Goal: Obtain resource: Obtain resource

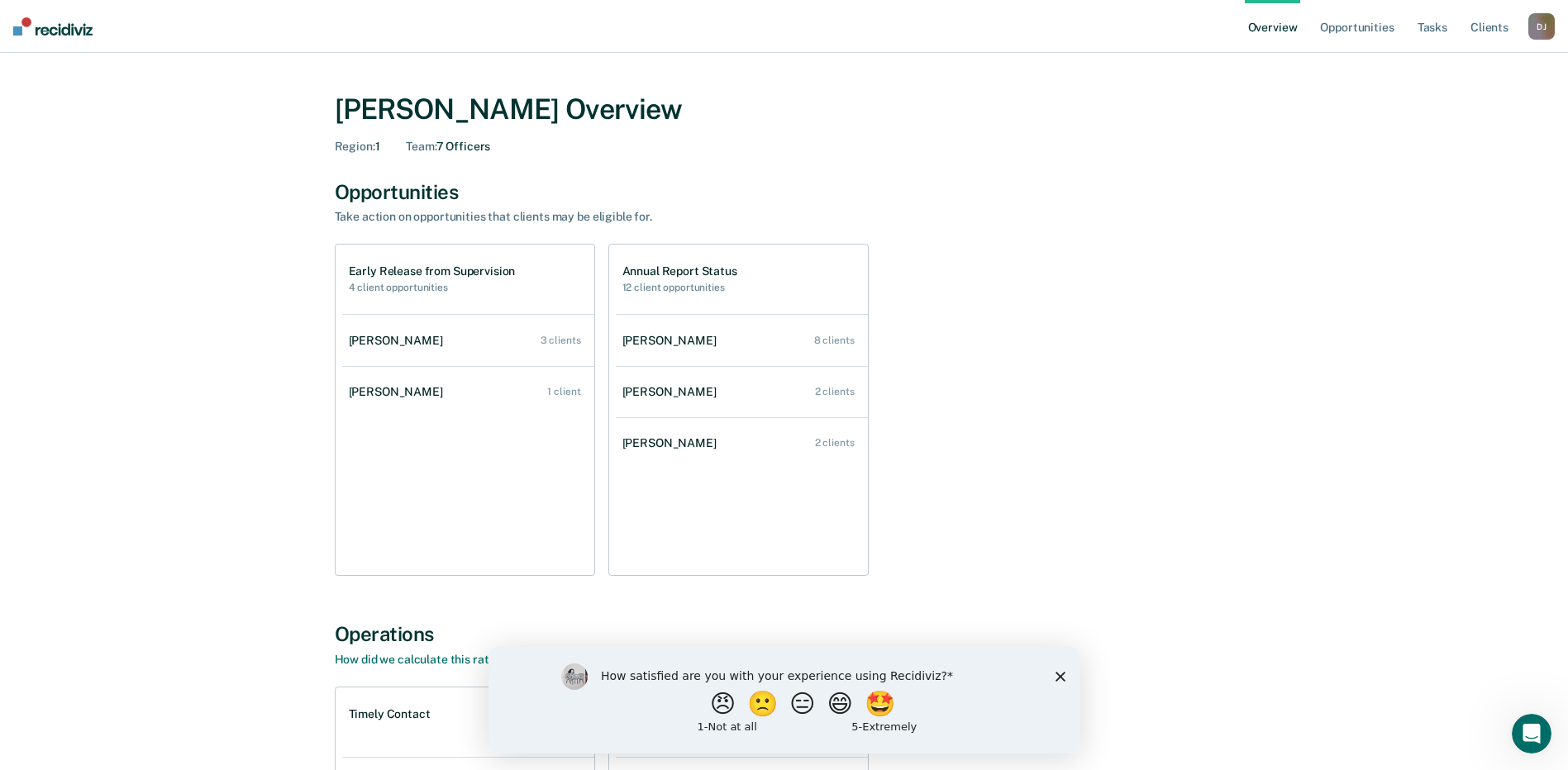
click at [1053, 678] on div "How satisfied are you with your experience using Recidiviz? 😠 🙁 😑 😄 🤩 1 - Not a…" at bounding box center [784, 699] width 592 height 106
click at [1060, 677] on polygon "Close survey" at bounding box center [1059, 675] width 10 height 10
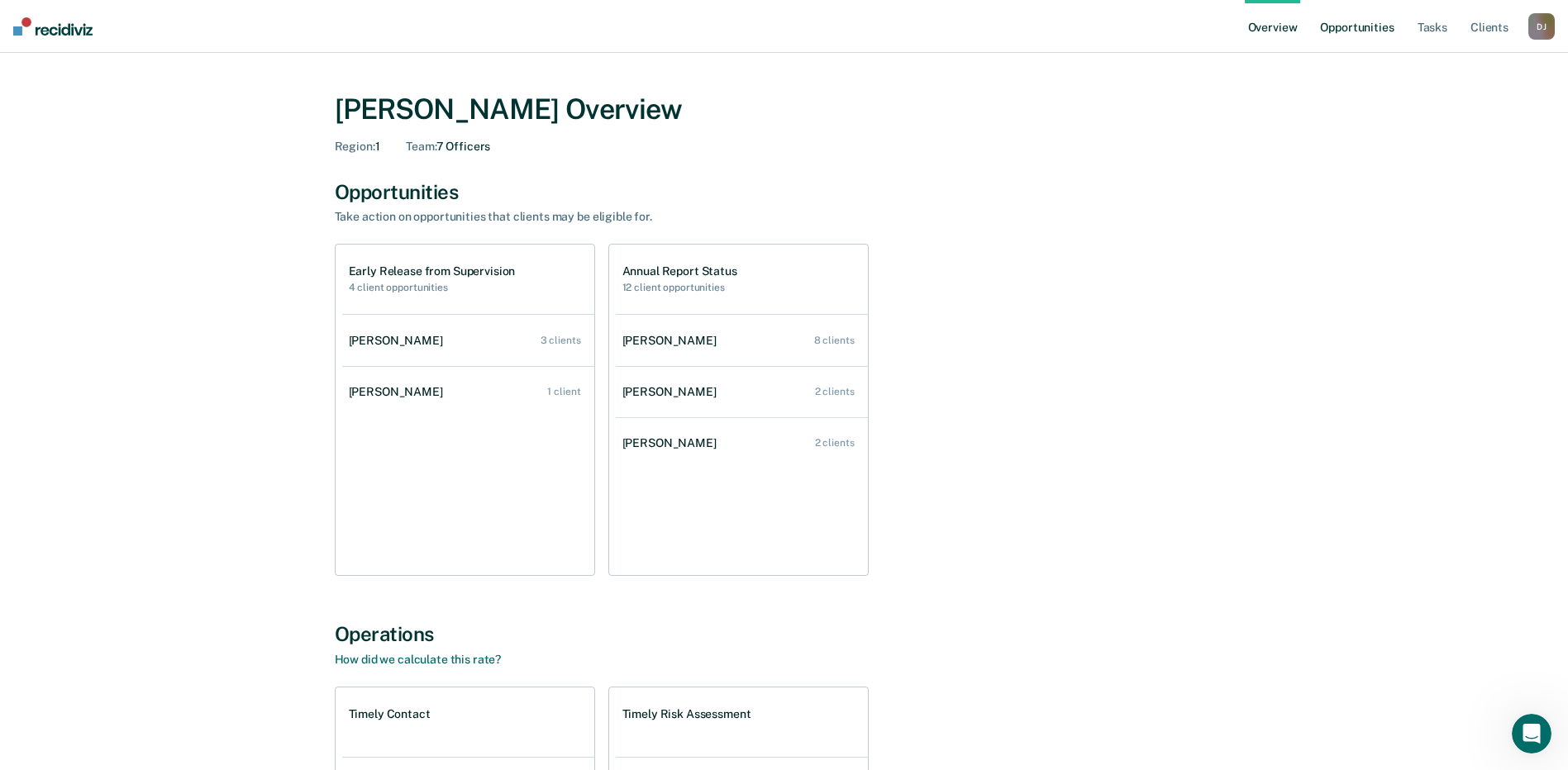
click at [1360, 44] on link "Opportunities" at bounding box center [1357, 26] width 80 height 53
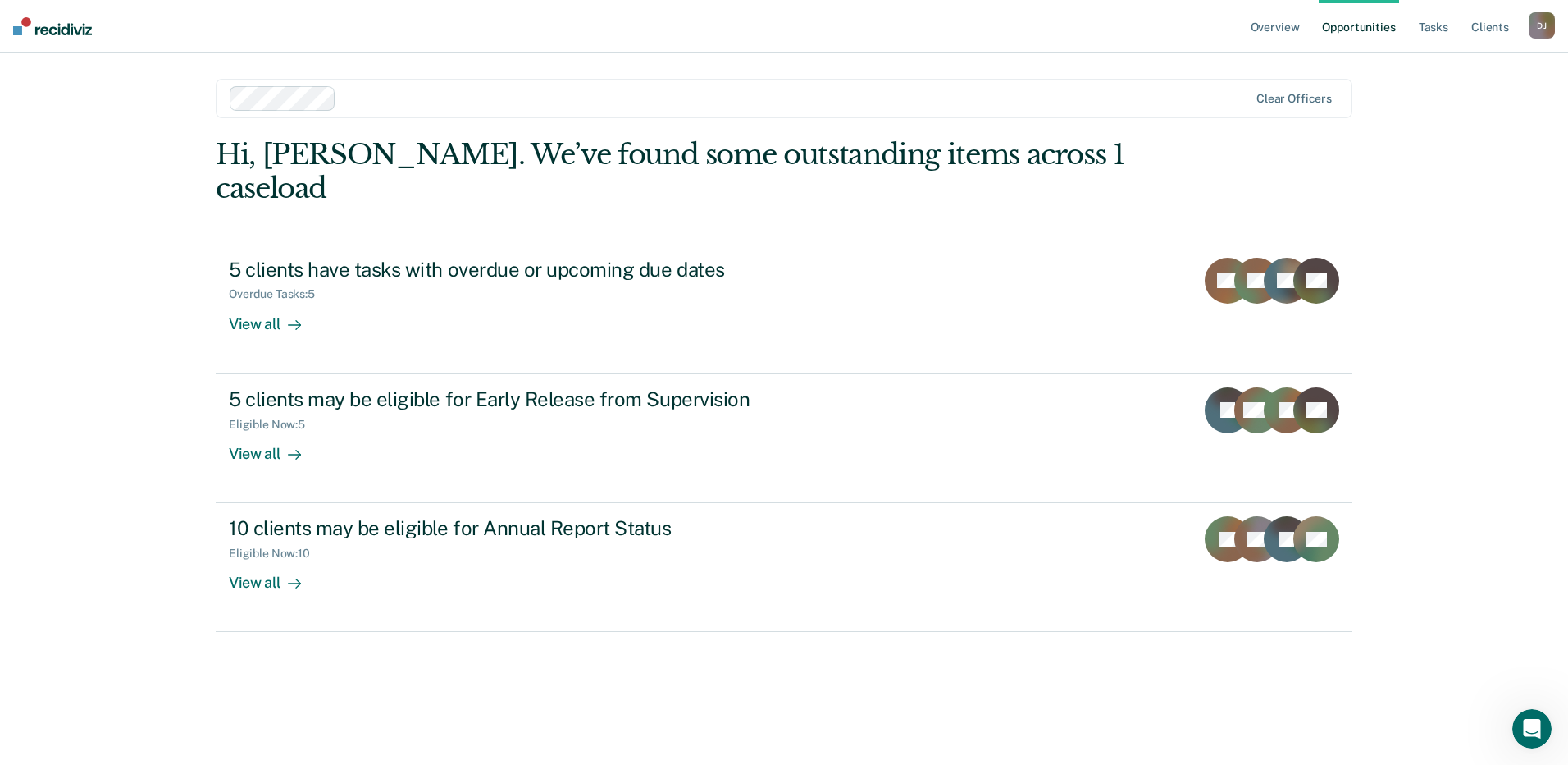
click at [897, 663] on div "Hi, [PERSON_NAME]. We’ve found some outstanding items across 1 caseload 5 clien…" at bounding box center [784, 428] width 1137 height 581
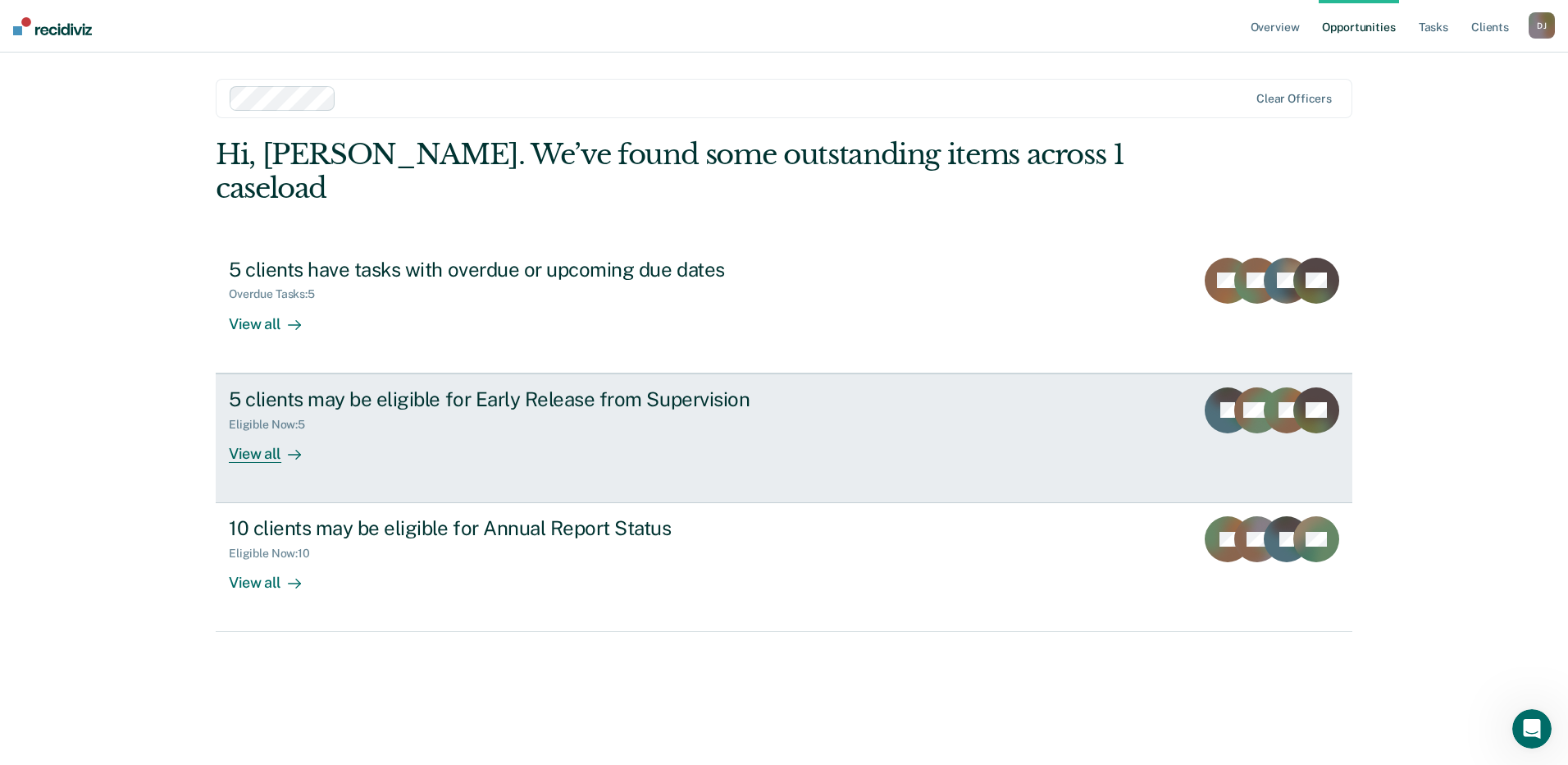
click at [493, 400] on div "5 clients may be eligible for Early Release from Supervision" at bounding box center [516, 399] width 576 height 23
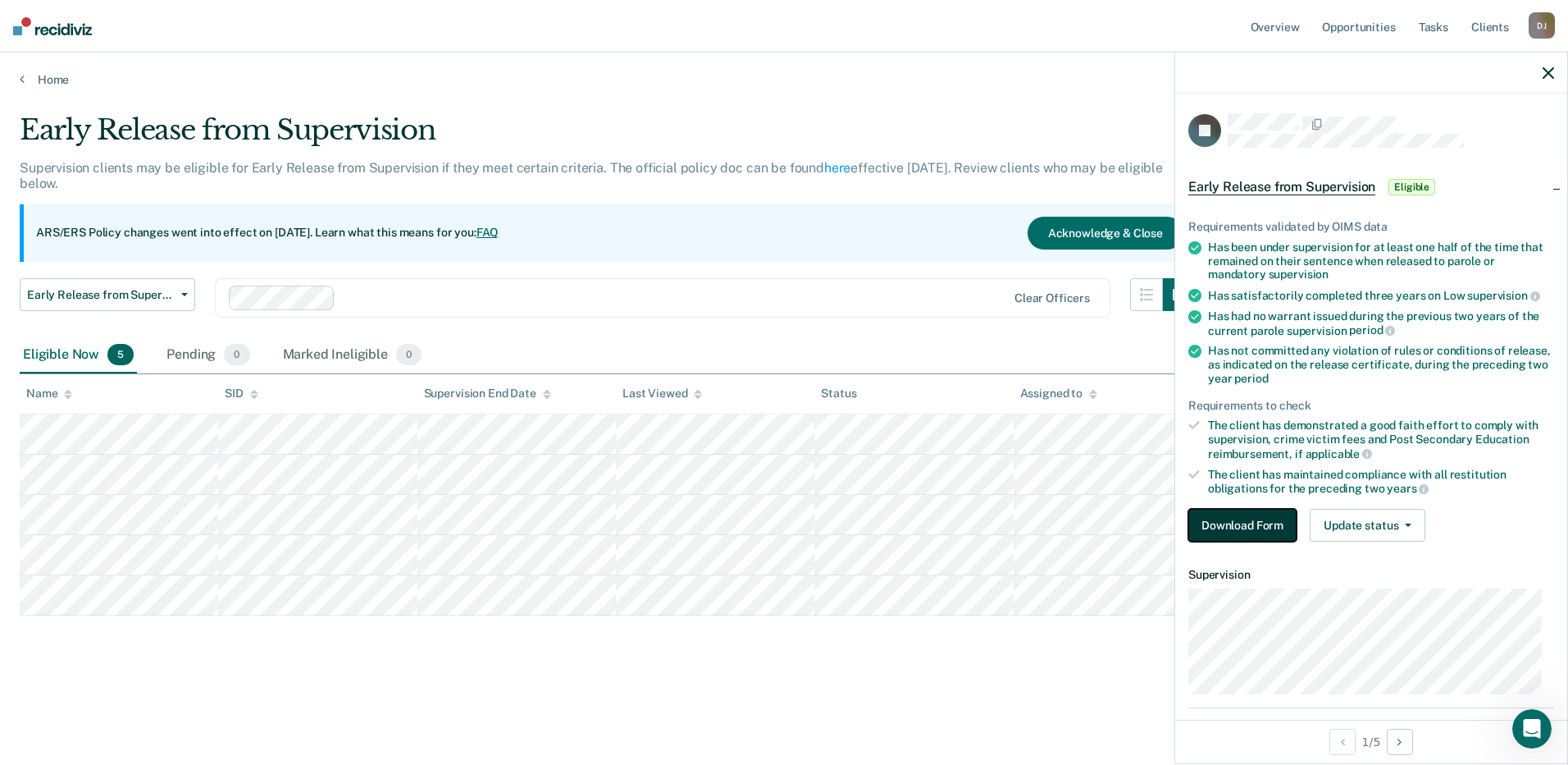
click at [1232, 522] on button "Download Form" at bounding box center [1242, 525] width 108 height 33
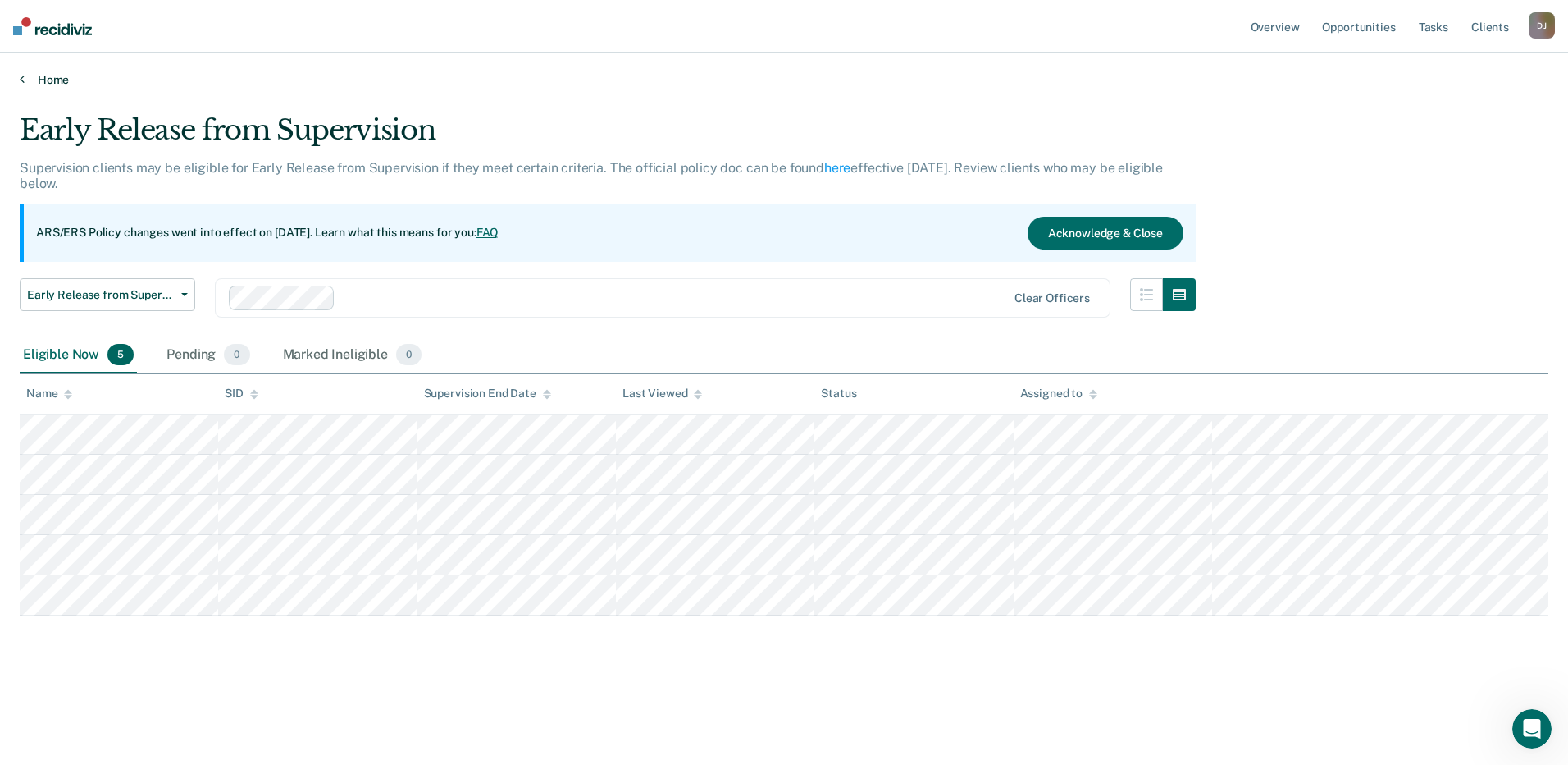
click at [48, 78] on link "Home" at bounding box center [784, 79] width 1529 height 15
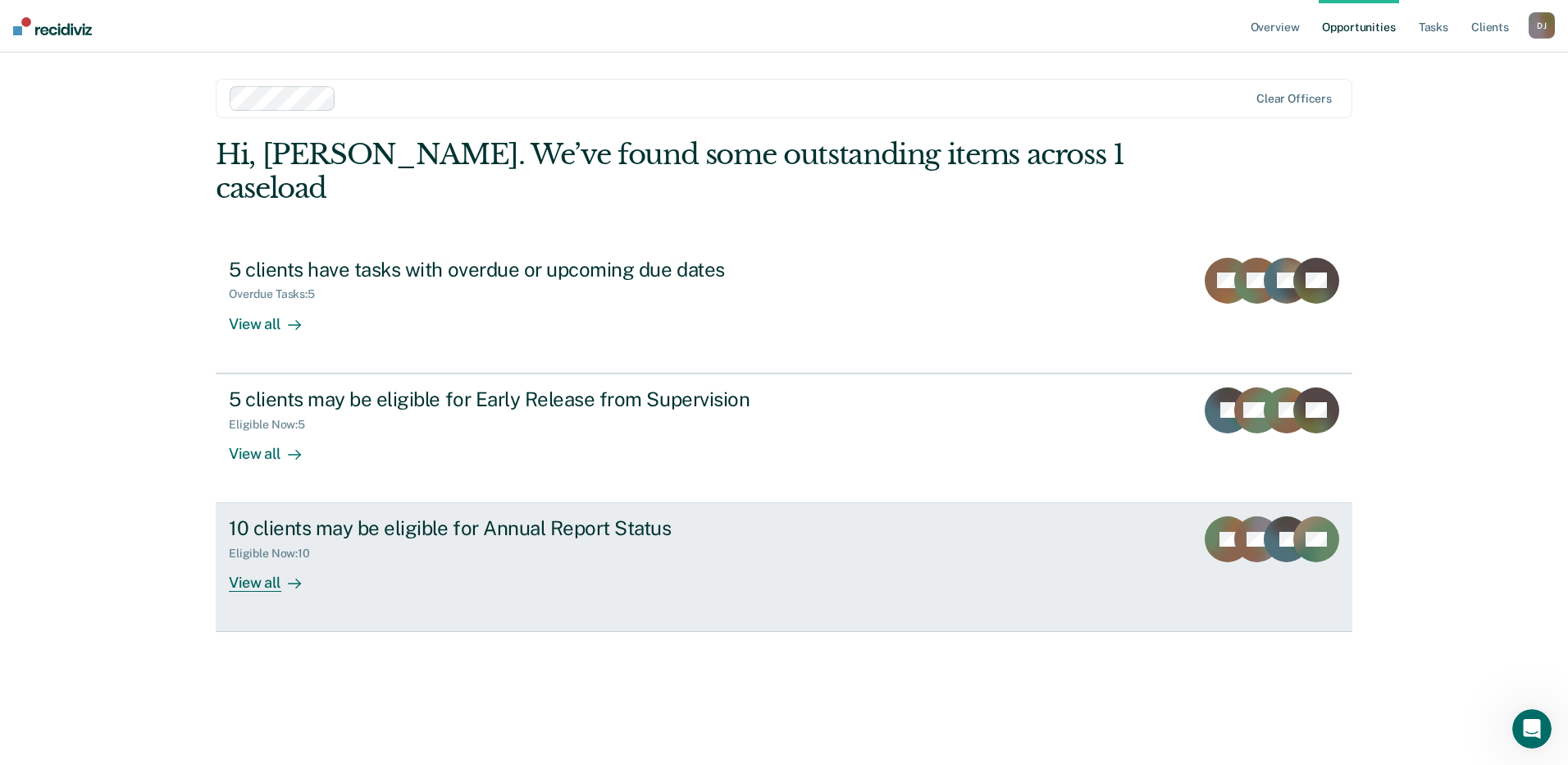
click at [363, 528] on div "10 clients may be eligible for Annual Report Status" at bounding box center [516, 528] width 576 height 23
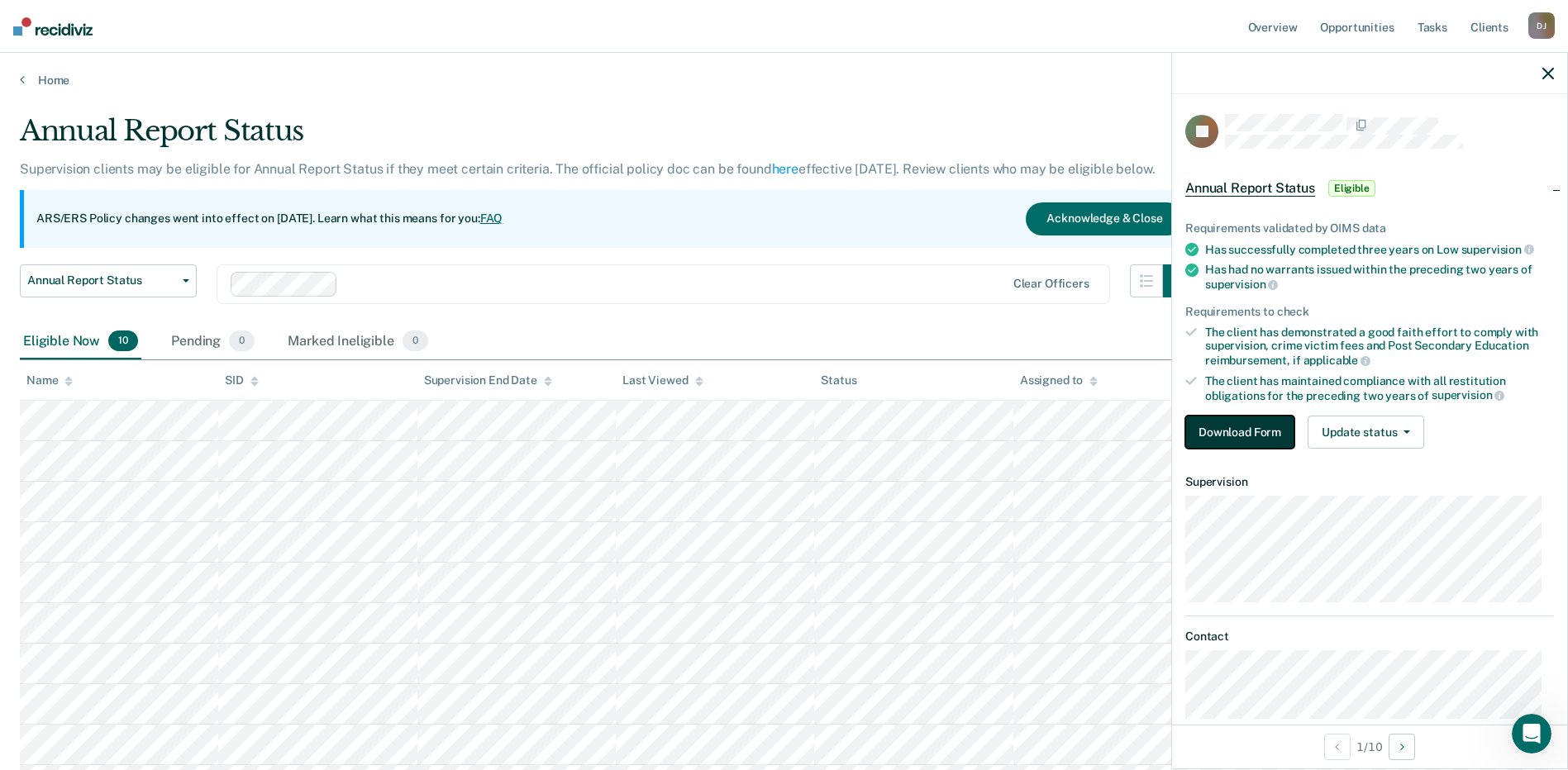
click at [1216, 416] on button "Download Form" at bounding box center [1240, 433] width 109 height 33
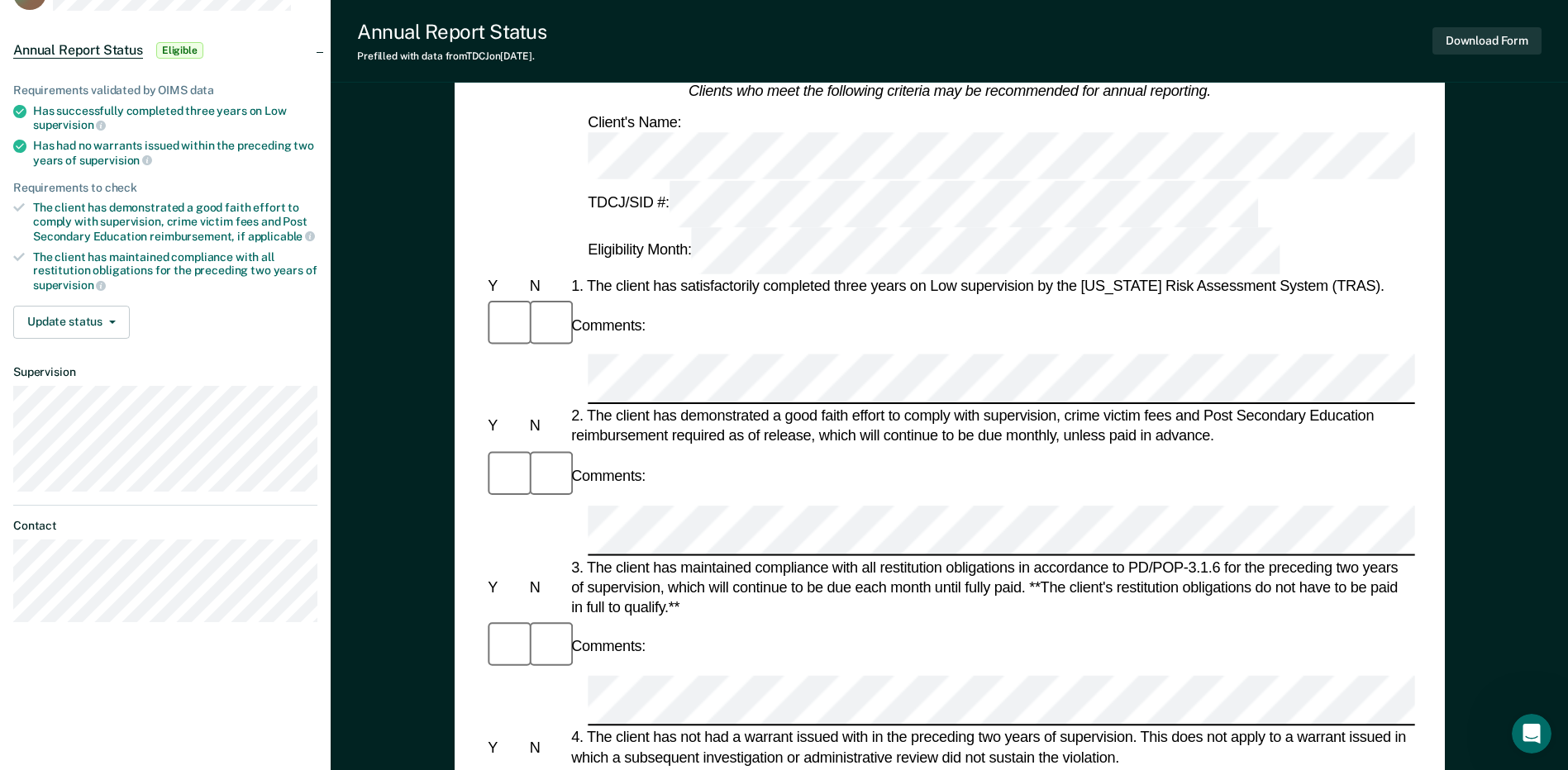
scroll to position [83, 0]
